Goal: Entertainment & Leisure: Browse casually

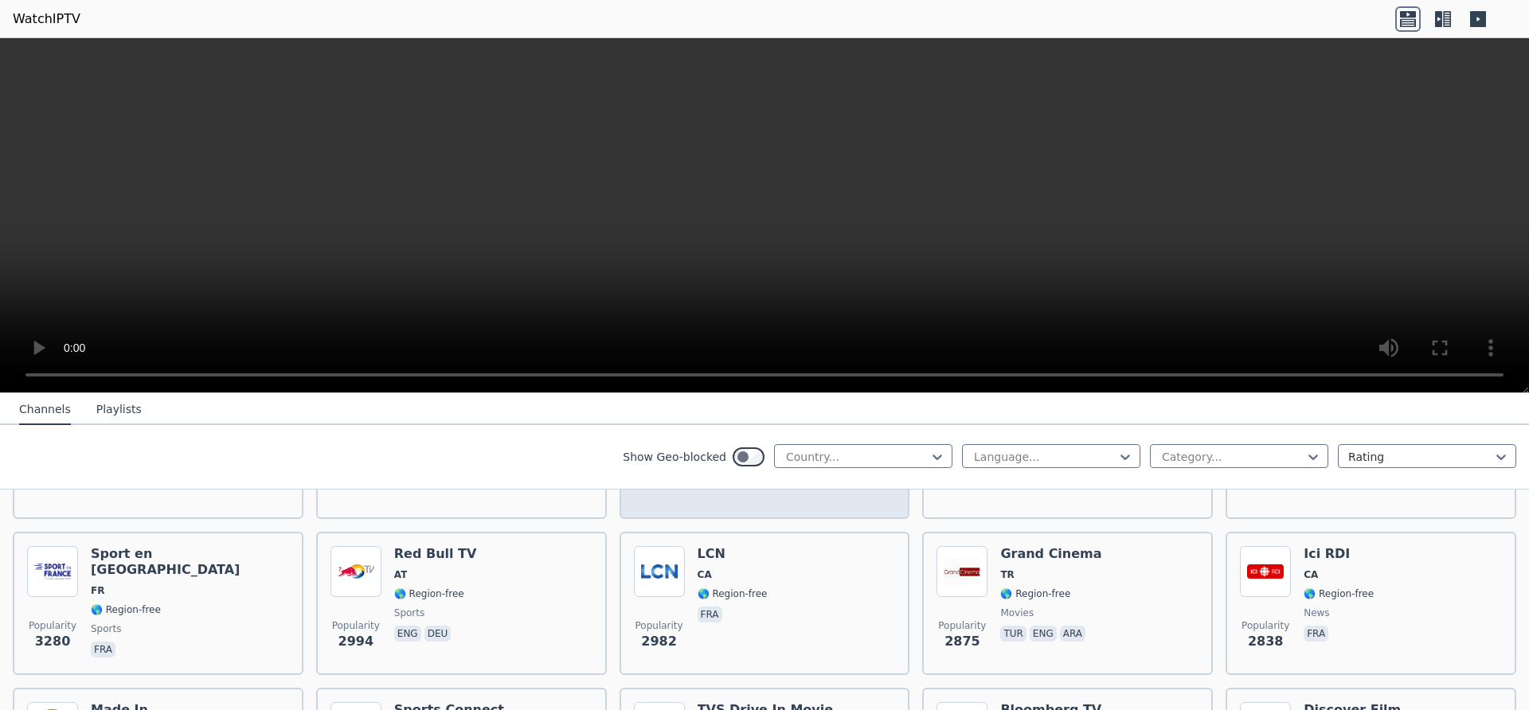
scroll to position [502, 0]
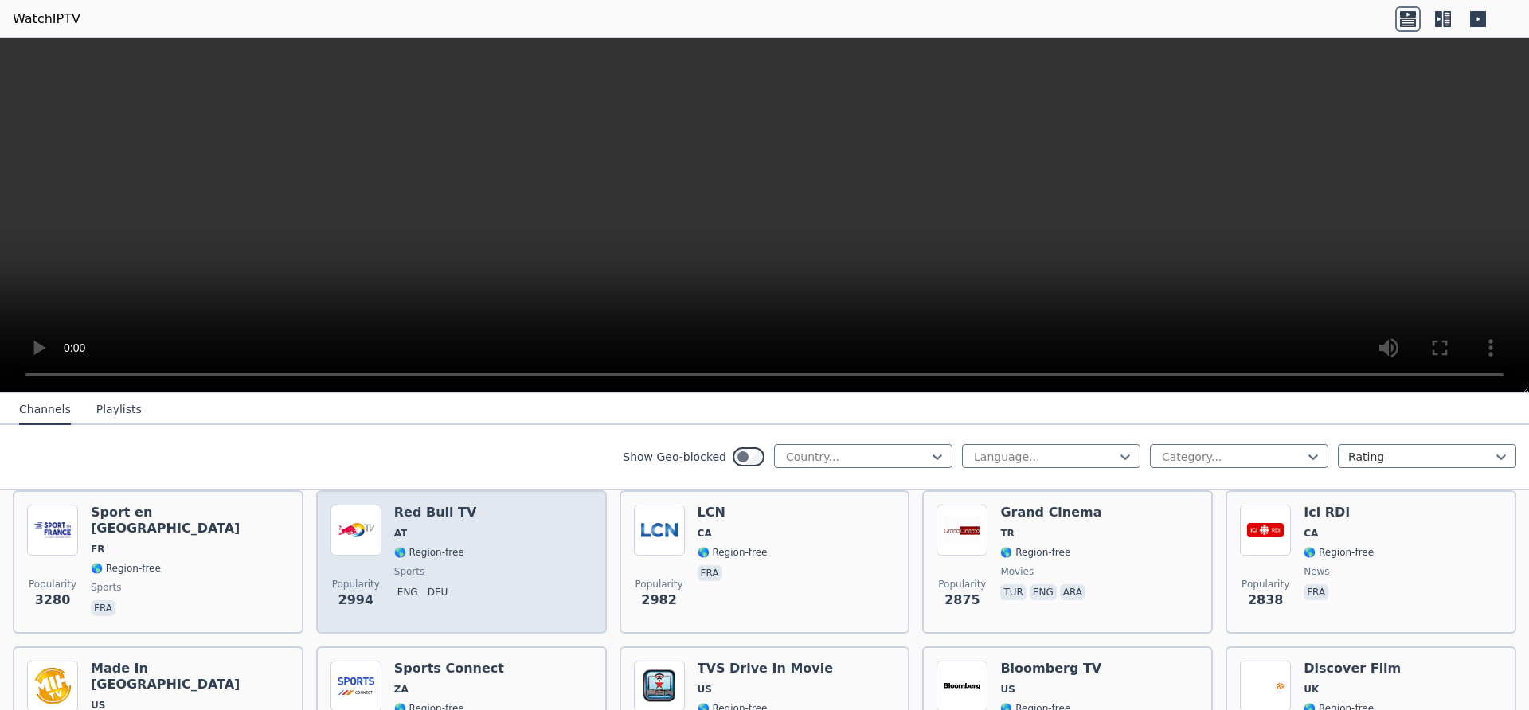
click at [500, 565] on div "Popularity 2994 Red Bull TV AT 🌎 Region-free sports eng deu" at bounding box center [461, 562] width 262 height 115
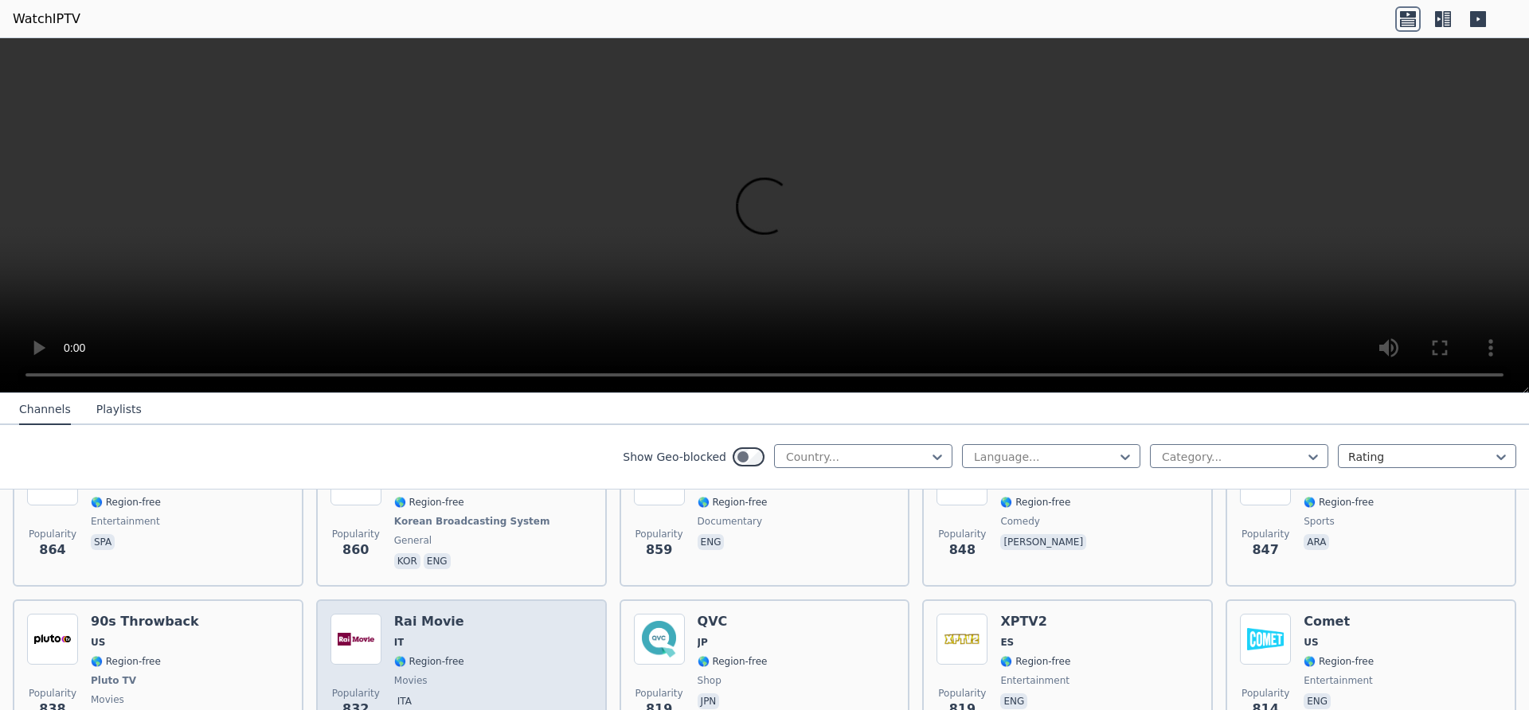
scroll to position [3110, 0]
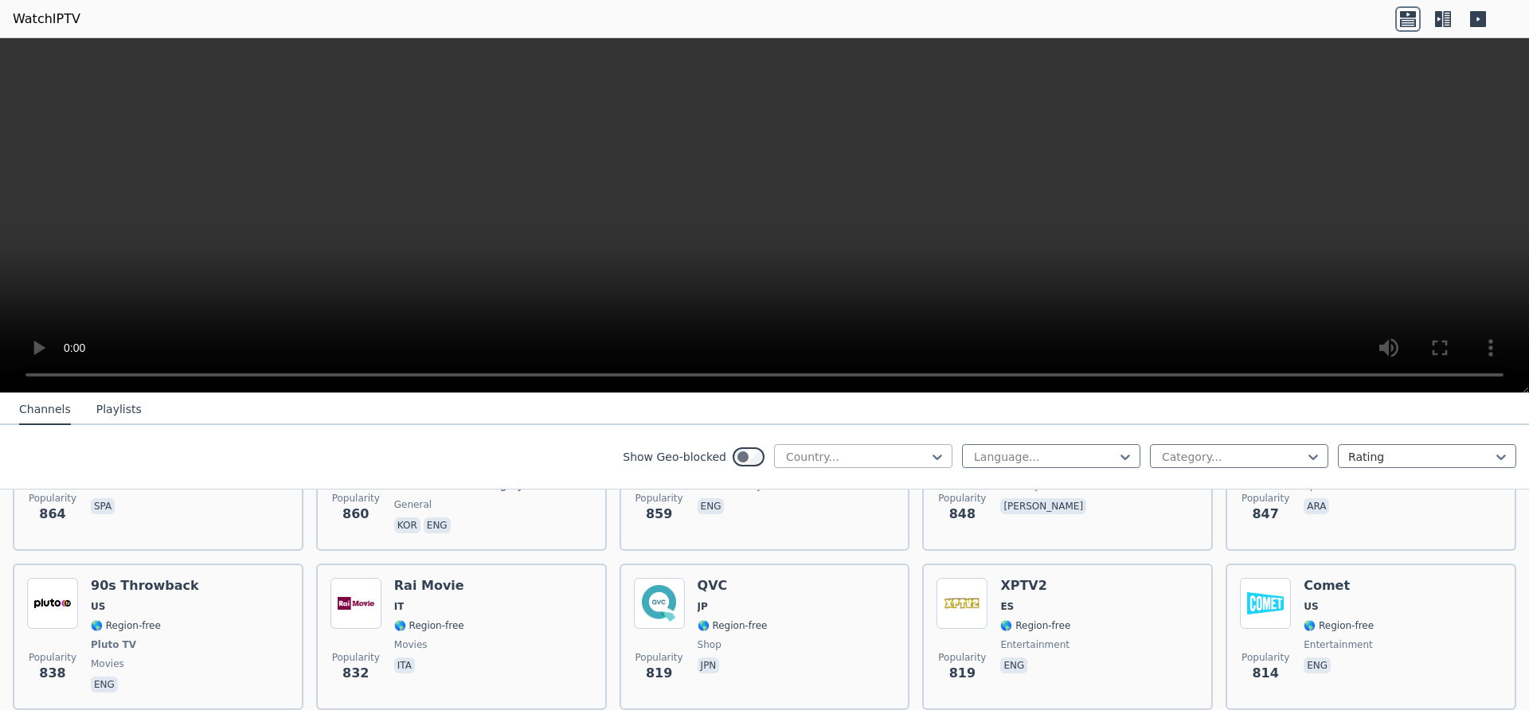
click at [872, 458] on div at bounding box center [856, 457] width 145 height 16
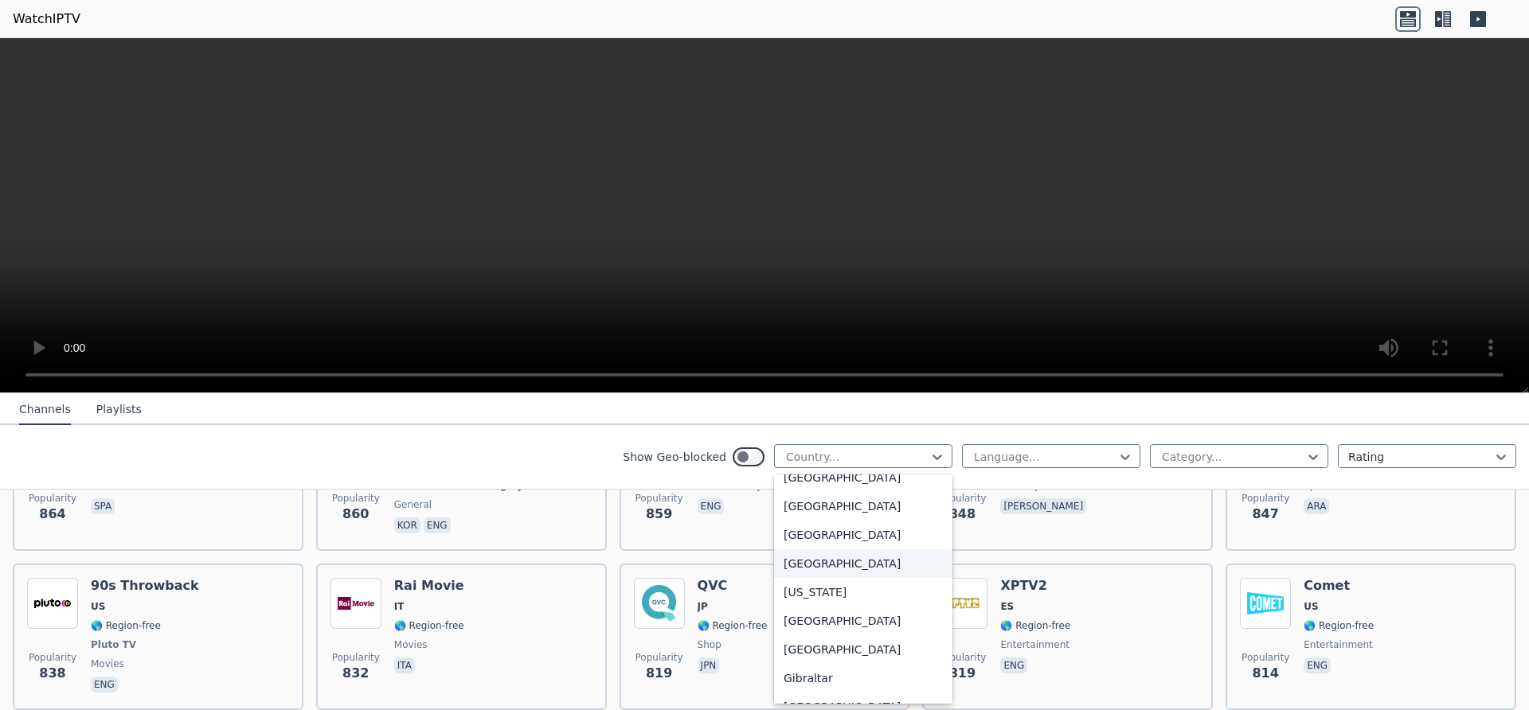
scroll to position [2007, 0]
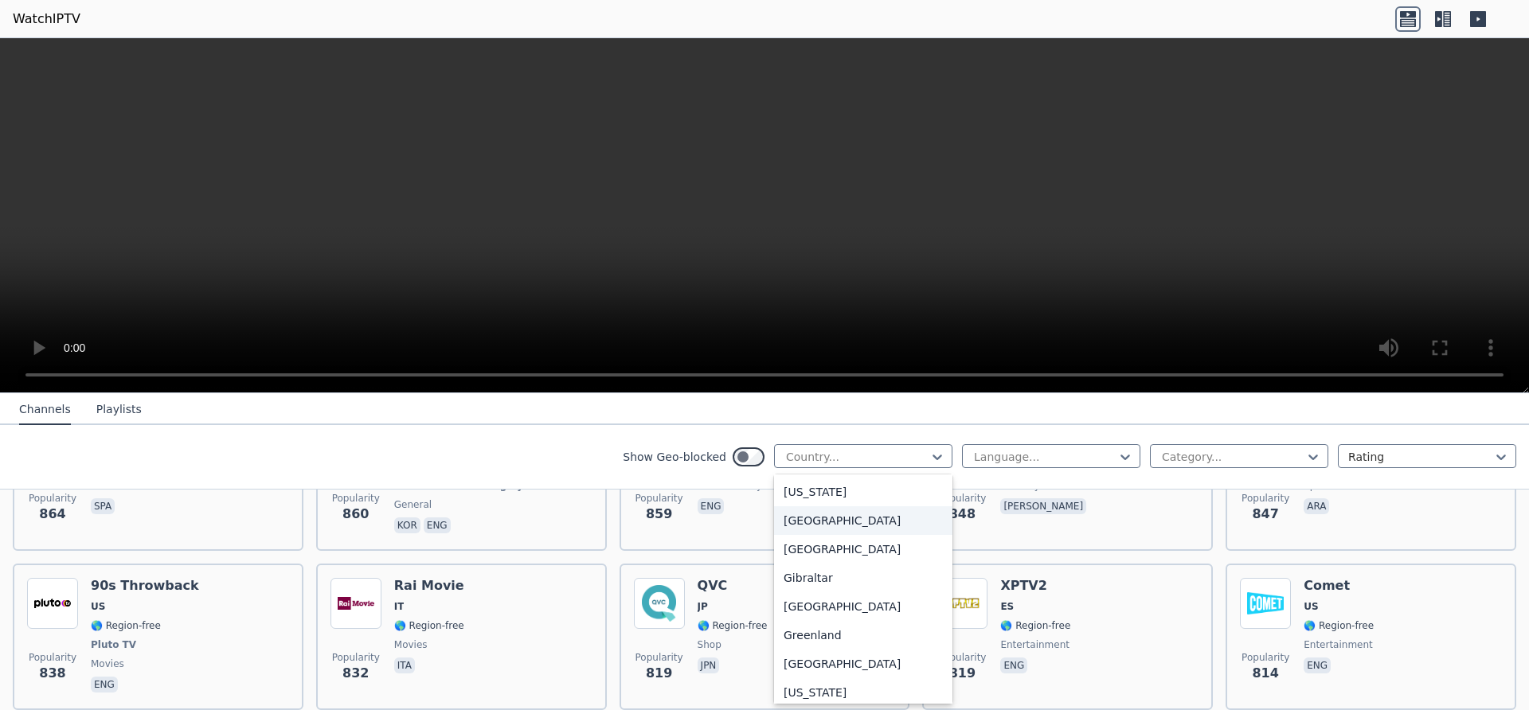
click at [816, 533] on div "[GEOGRAPHIC_DATA]" at bounding box center [863, 520] width 178 height 29
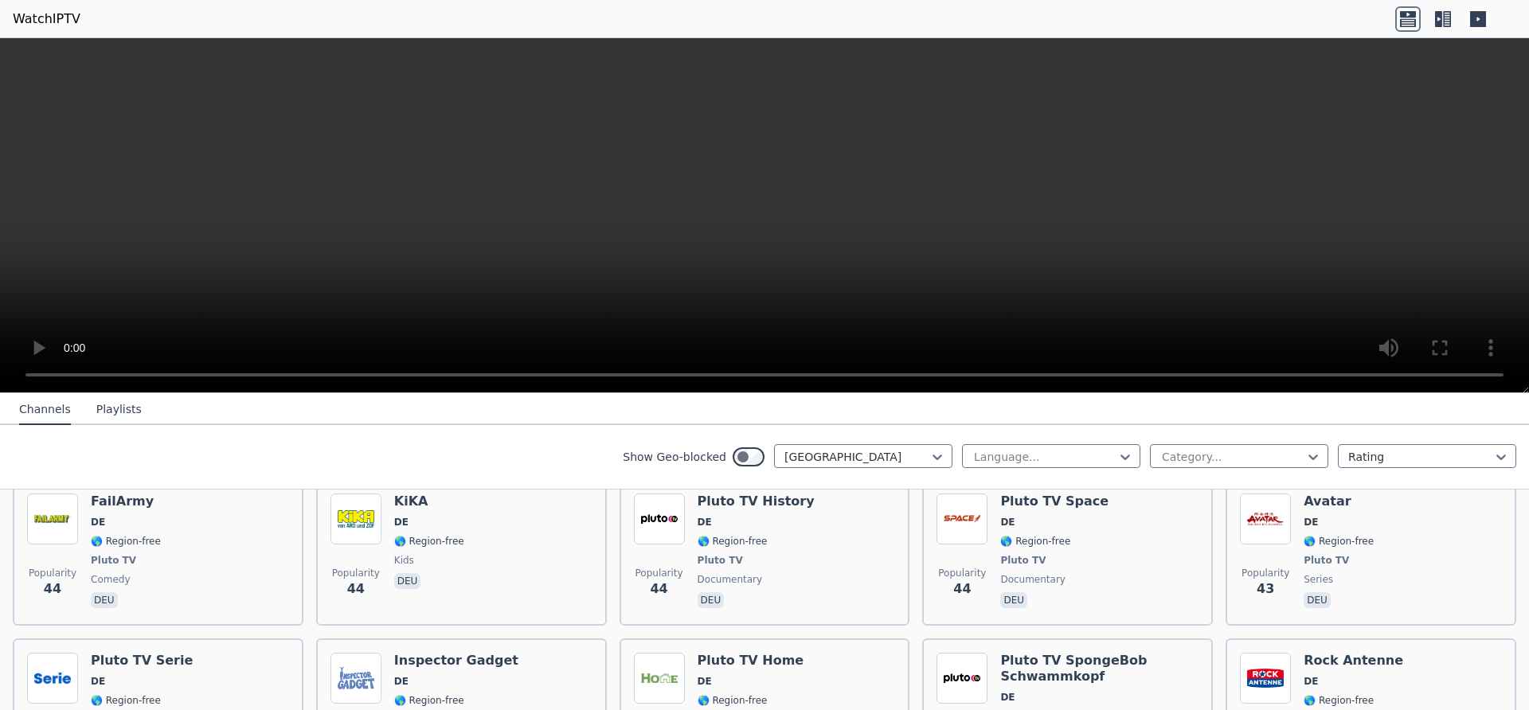
scroll to position [2709, 0]
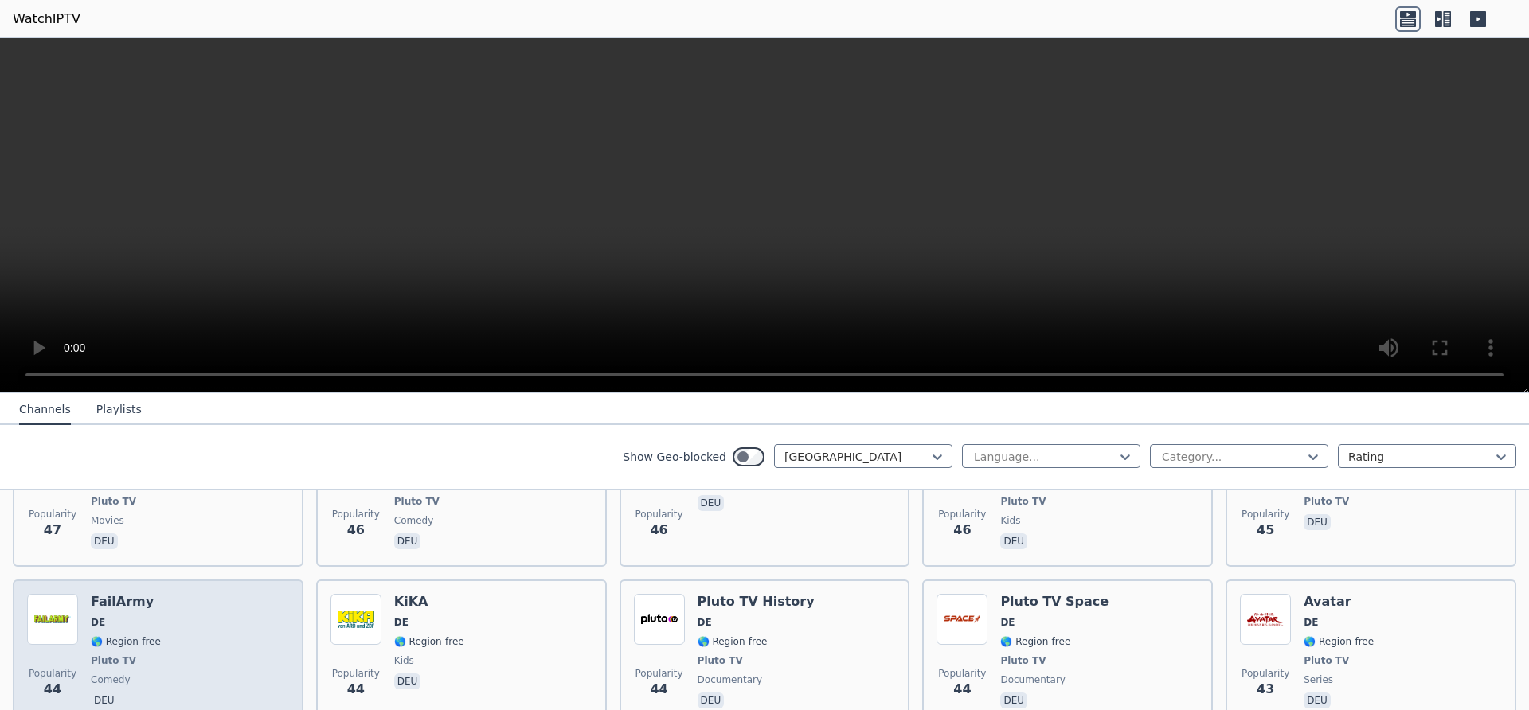
click at [174, 594] on div "Popularity 44 FailArmy DE 🌎 Region-free Pluto TV comedy deu" at bounding box center [158, 653] width 262 height 118
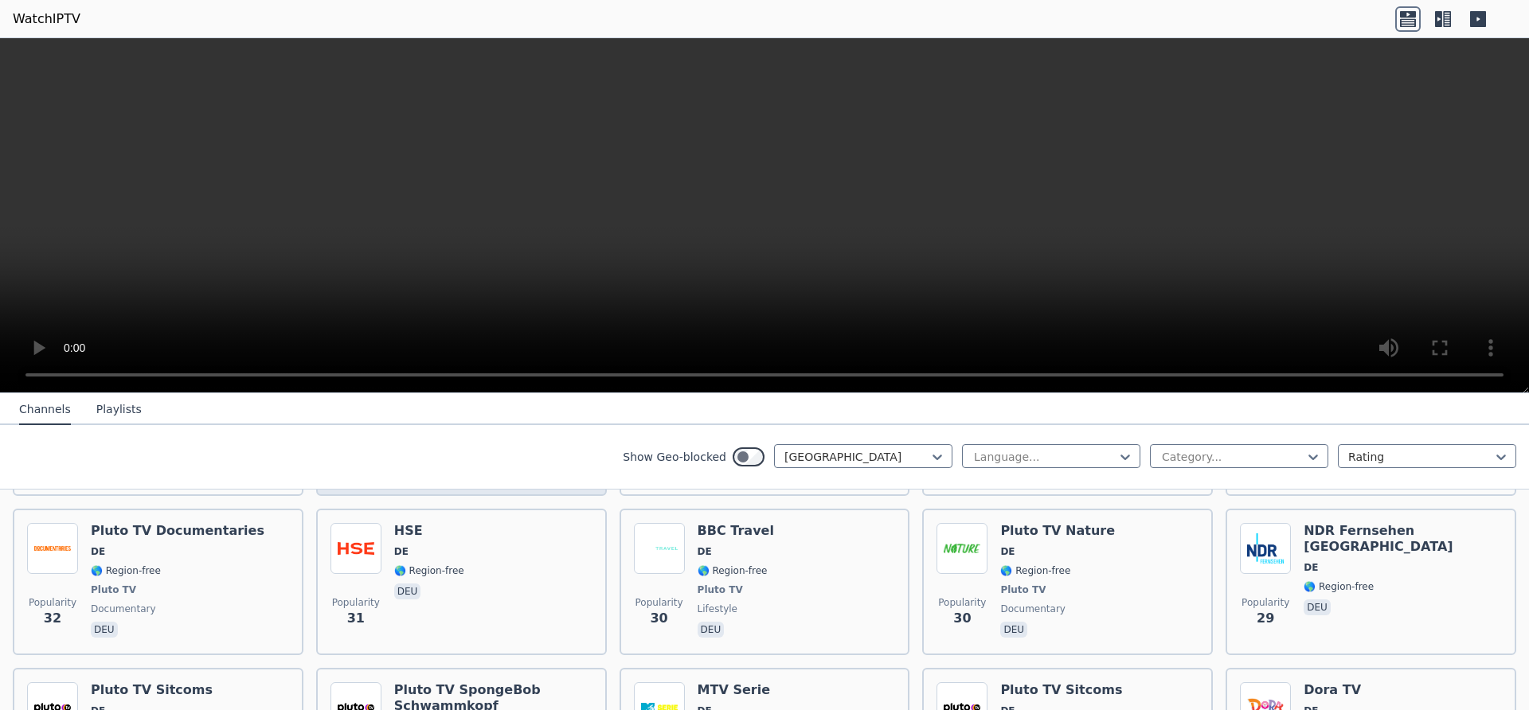
scroll to position [4113, 0]
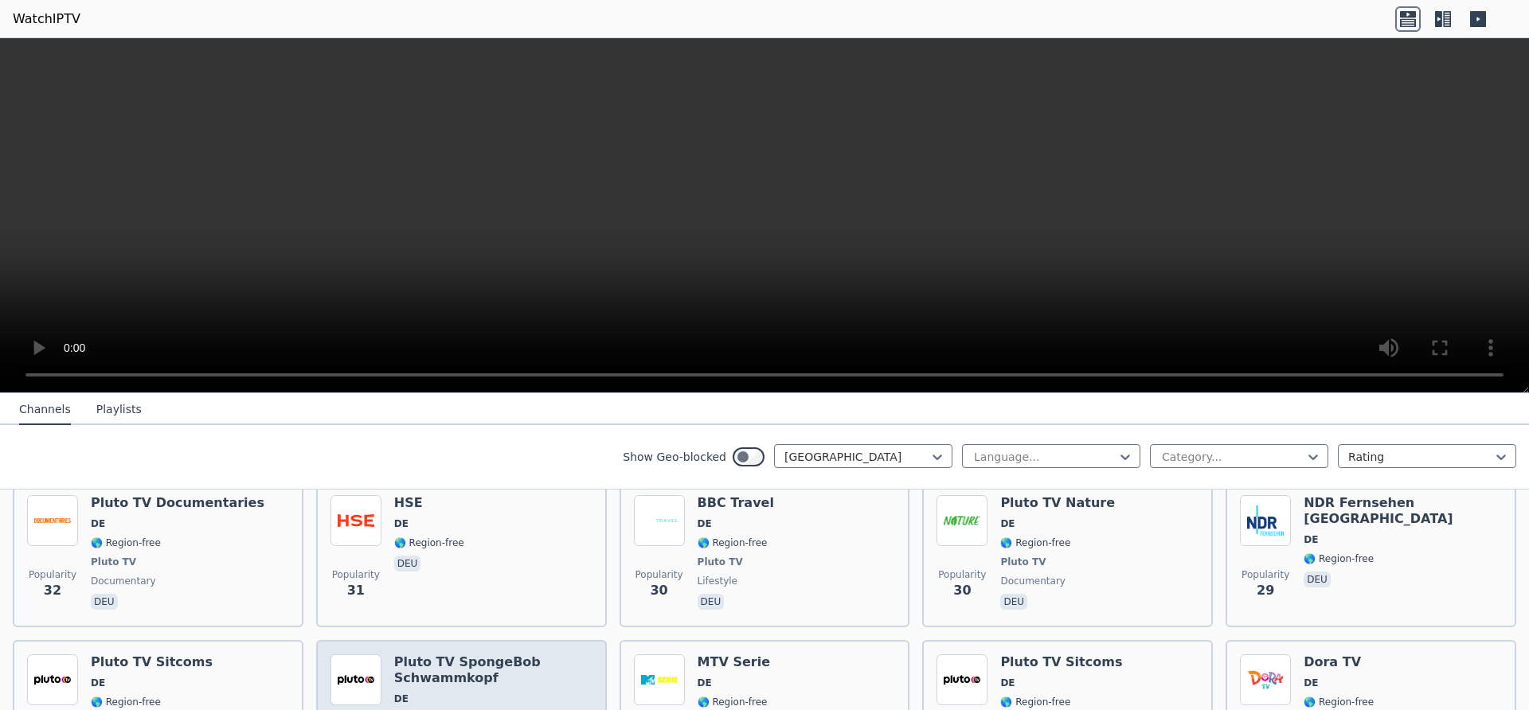
click at [544, 693] on span "DE" at bounding box center [493, 699] width 198 height 13
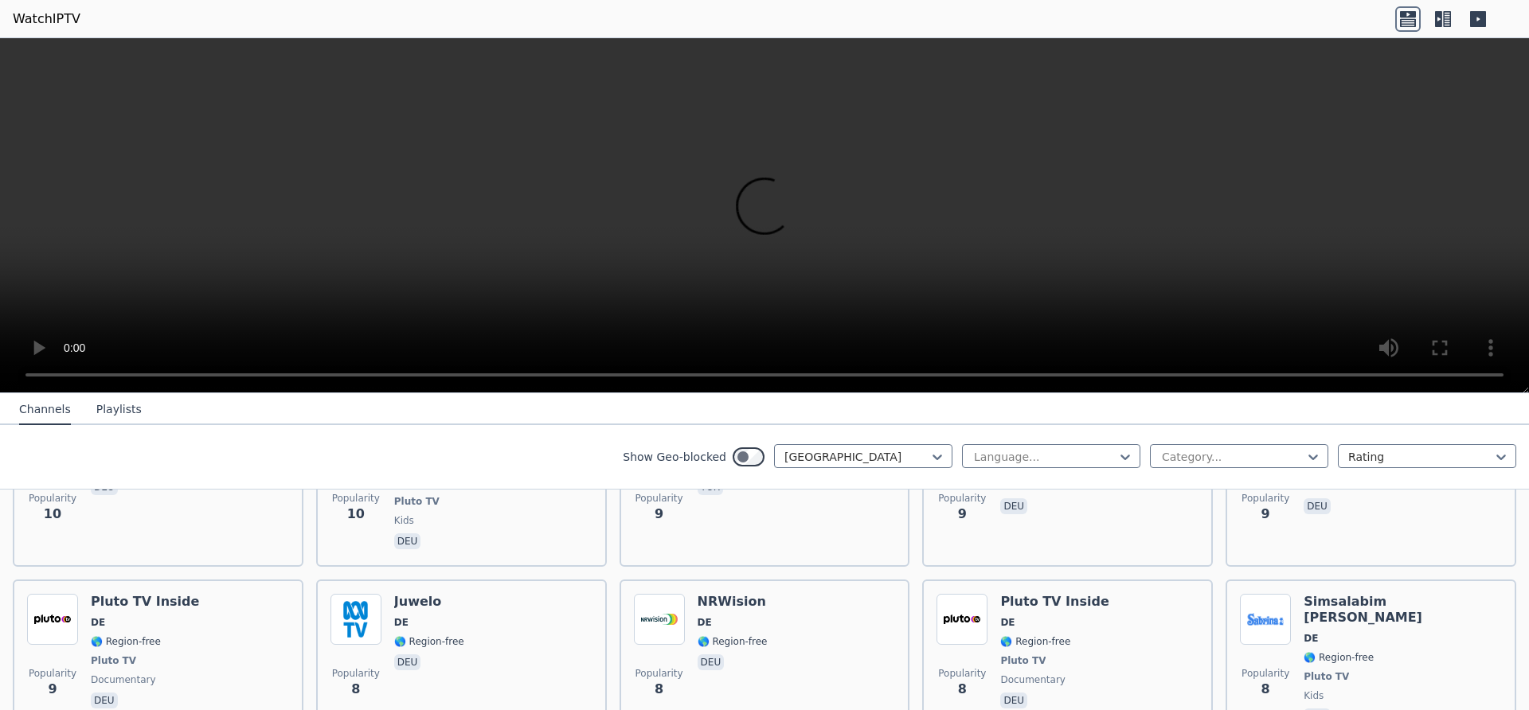
scroll to position [8026, 0]
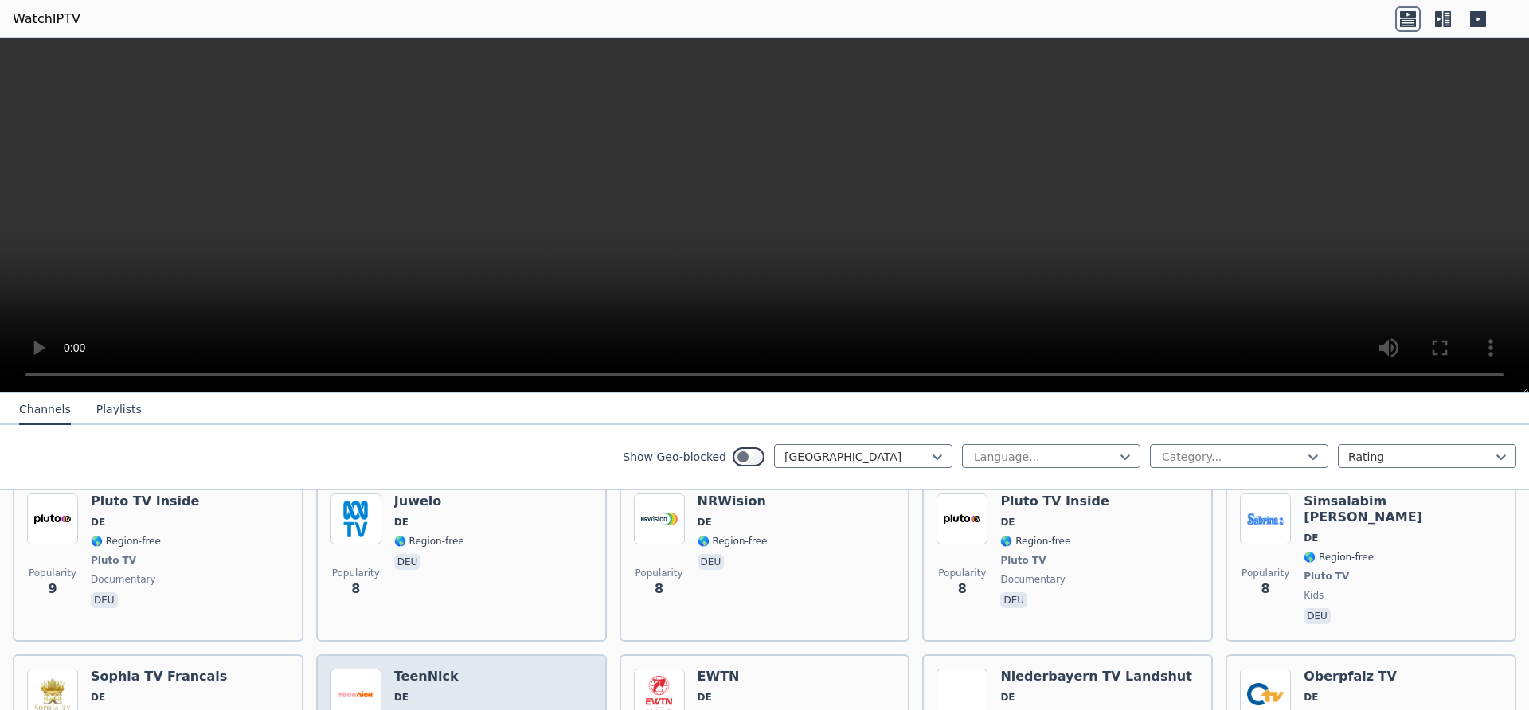
click at [423, 691] on span "DE" at bounding box center [429, 697] width 70 height 13
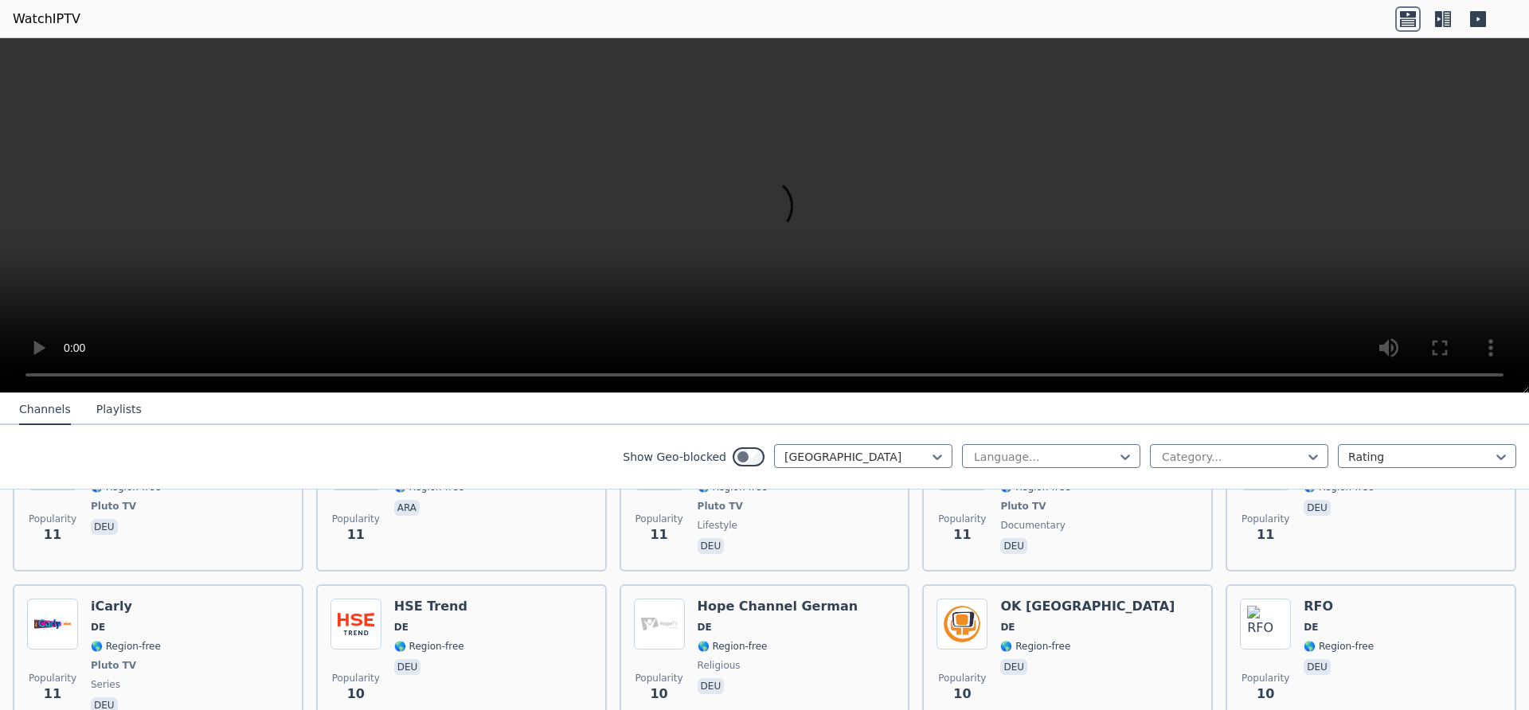
scroll to position [8028, 0]
